Goal: Find specific page/section: Find specific page/section

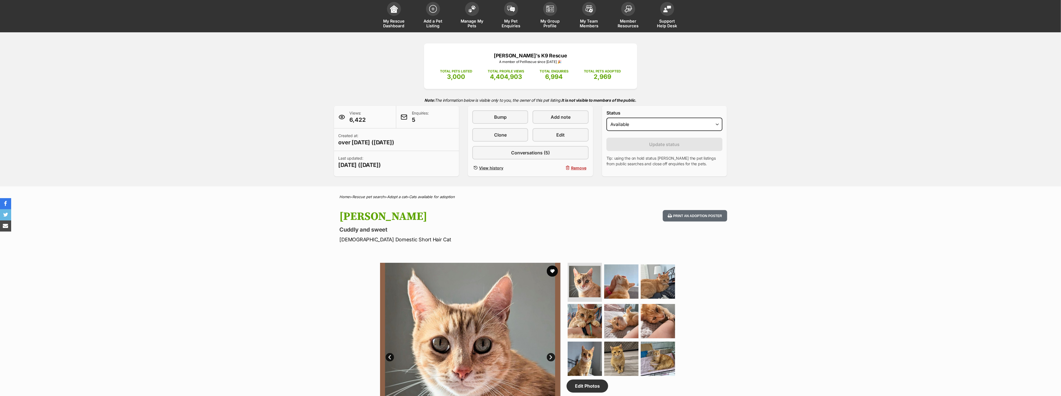
scroll to position [31, 0]
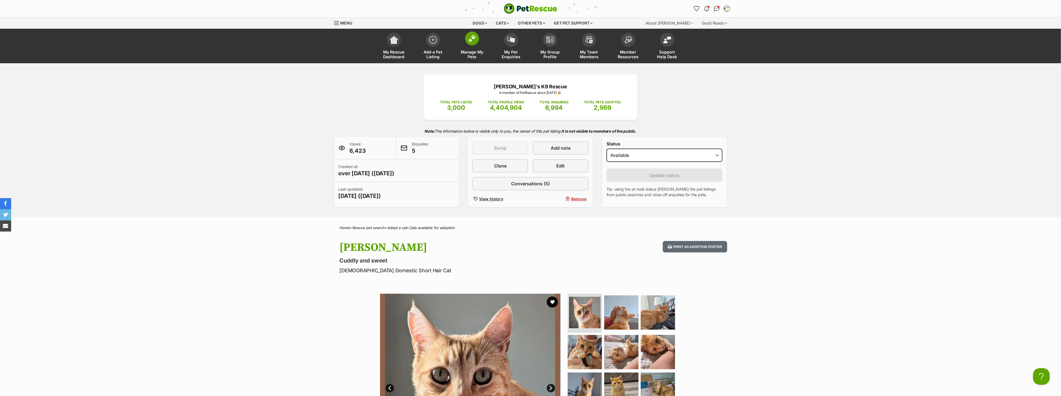
click at [471, 40] on img at bounding box center [472, 38] width 8 height 7
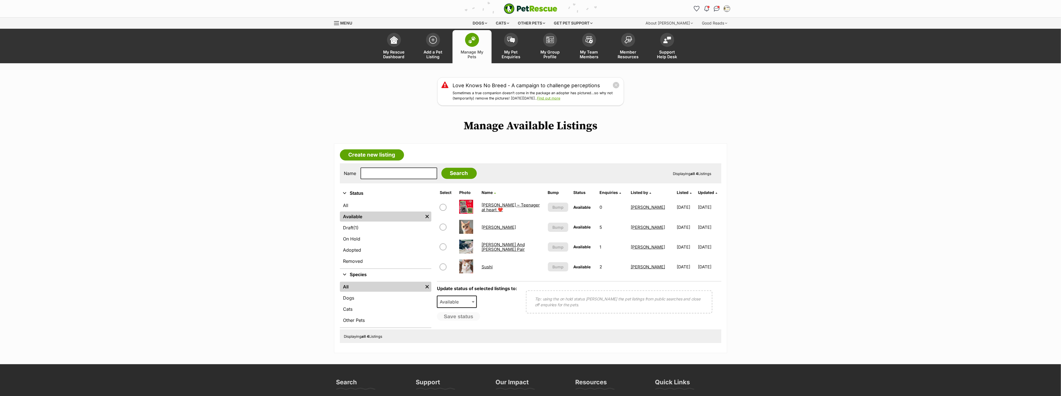
click at [264, 282] on main "Love Knows No Breed - A campaign to challenge perceptions Sometimes a true comp…" at bounding box center [530, 215] width 1061 height 276
